Goal: Task Accomplishment & Management: Use online tool/utility

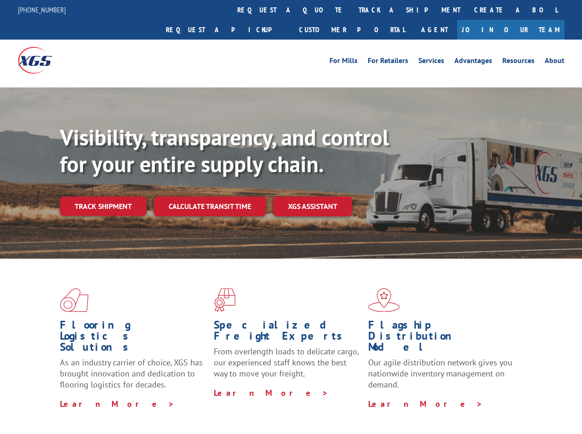
click at [291, 217] on div "Visibility, transparency, and control for your entire supply chain. Track shipm…" at bounding box center [321, 188] width 522 height 128
click at [351, 10] on link "track a shipment" at bounding box center [409, 10] width 116 height 20
click at [467, 10] on link "Create a BOL" at bounding box center [515, 10] width 97 height 20
click at [0, 0] on div "Track Shipment Enter your information below to track your shipment(s). Select c…" at bounding box center [0, 0] width 0 height 0
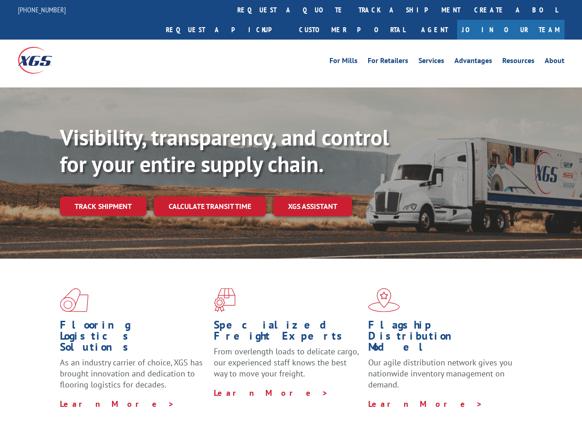
click at [0, 0] on div "Bill of Lading If you are an existing XGS customer, please log in to the Custom…" at bounding box center [0, 0] width 0 height 0
click at [0, 0] on header "Bill of Lading" at bounding box center [0, 0] width 0 height 0
